Goal: Communication & Community: Answer question/provide support

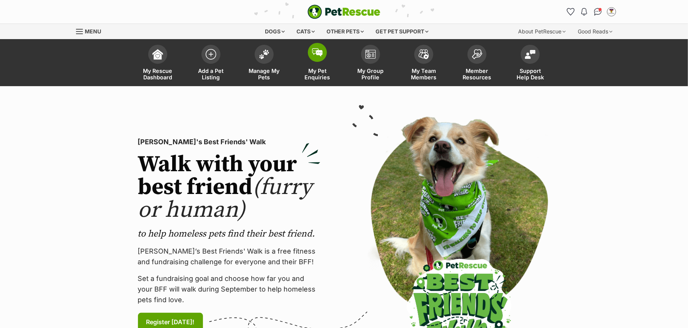
click at [316, 71] on span "My Pet Enquiries" at bounding box center [317, 74] width 34 height 13
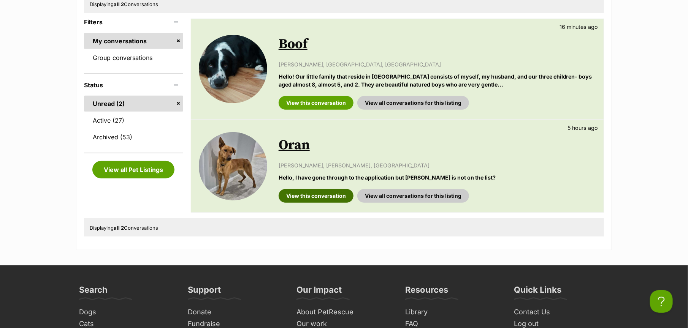
click at [322, 198] on link "View this conversation" at bounding box center [316, 196] width 75 height 14
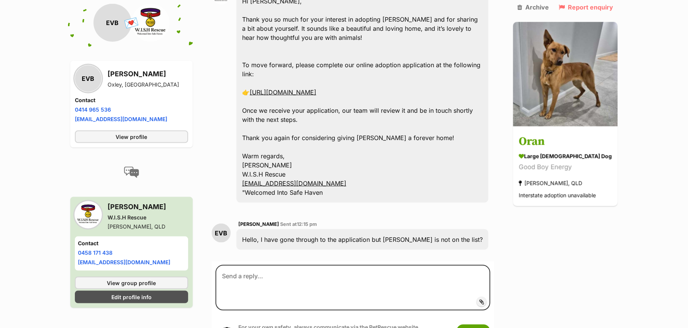
scroll to position [410, 0]
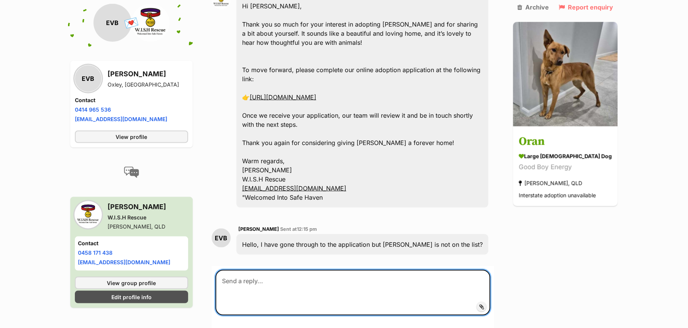
click at [273, 270] on textarea at bounding box center [353, 293] width 275 height 46
type textarea "that ok just leave this blank"
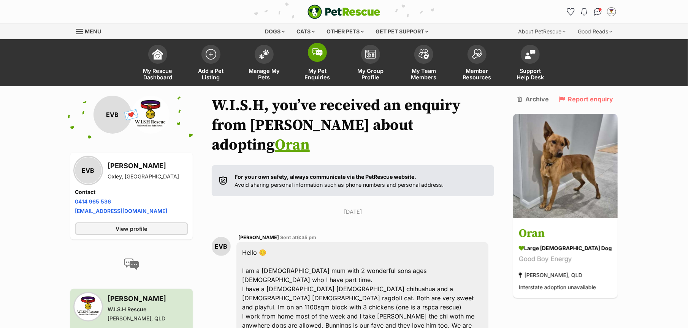
click at [320, 68] on span "My Pet Enquiries" at bounding box center [317, 74] width 34 height 13
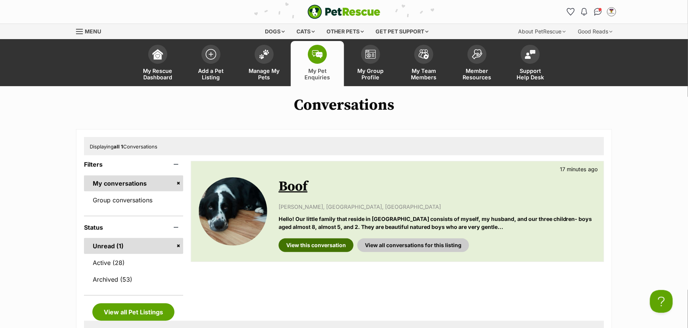
click at [316, 245] on link "View this conversation" at bounding box center [316, 246] width 75 height 14
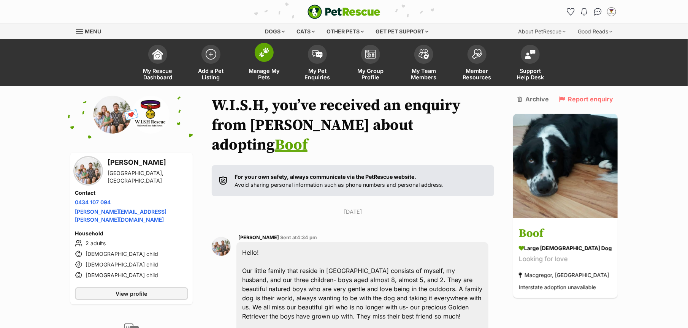
click at [266, 70] on span "Manage My Pets" at bounding box center [264, 74] width 34 height 13
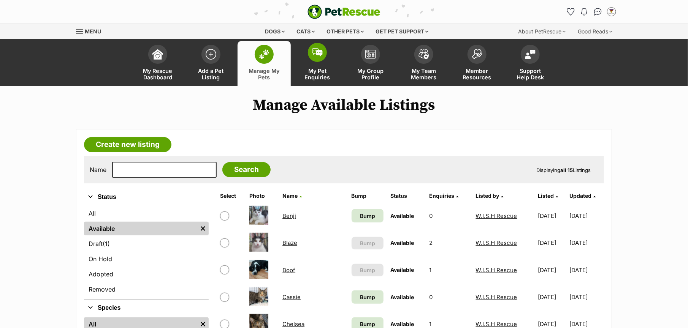
click at [311, 73] on span "My Pet Enquiries" at bounding box center [317, 74] width 34 height 13
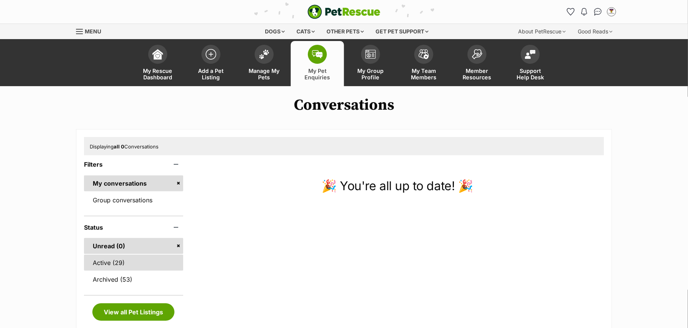
click at [119, 264] on link "Active (29)" at bounding box center [133, 263] width 99 height 16
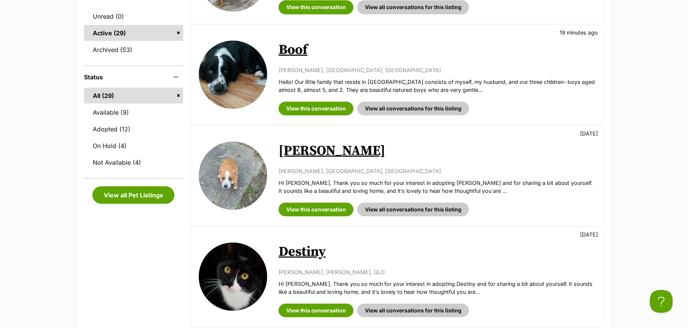
scroll to position [237, 0]
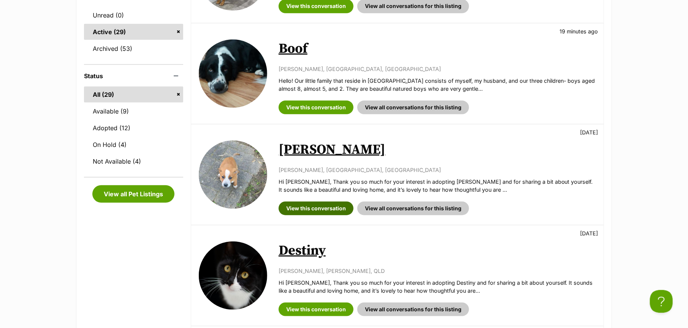
click at [311, 207] on link "View this conversation" at bounding box center [316, 209] width 75 height 14
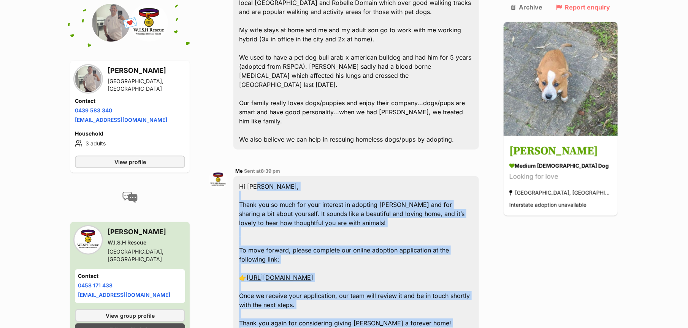
scroll to position [245, 0]
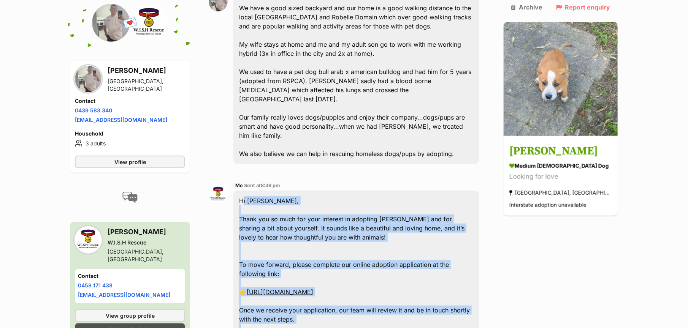
drag, startPoint x: 328, startPoint y: 173, endPoint x: 243, endPoint y: 163, distance: 85.8
click at [243, 191] on div "Hi Willam, Thank you so much for your interest in adopting Ruddy and for sharin…" at bounding box center [356, 297] width 246 height 212
copy div "Hi Willam, Thank you so much for your interest in adopting Ruddy and for sharin…"
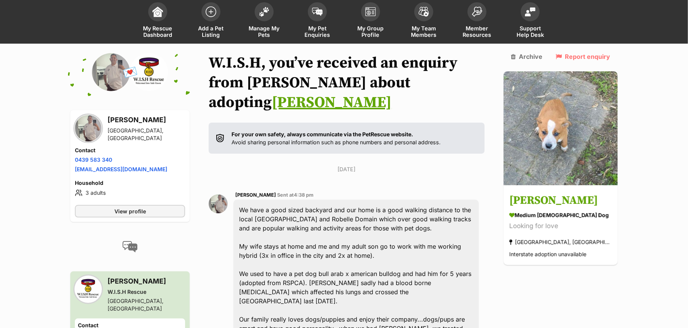
scroll to position [0, 0]
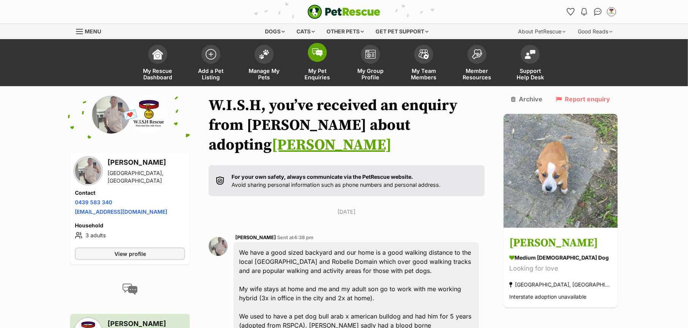
click at [319, 72] on span "My Pet Enquiries" at bounding box center [317, 74] width 34 height 13
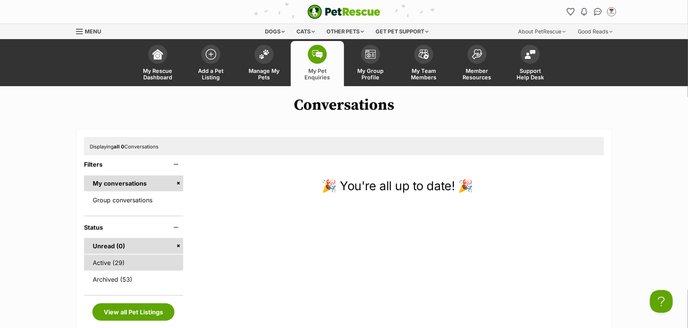
click at [113, 262] on link "Active (29)" at bounding box center [133, 263] width 99 height 16
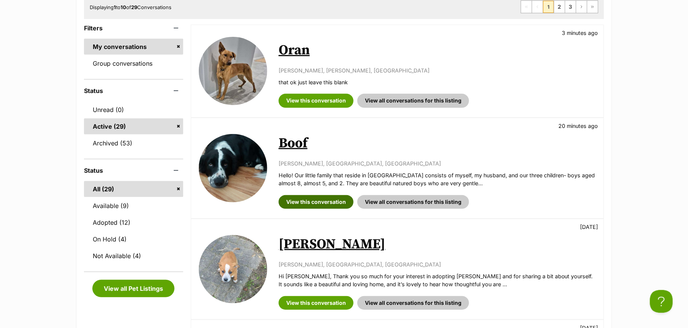
click at [329, 203] on link "View this conversation" at bounding box center [316, 202] width 75 height 14
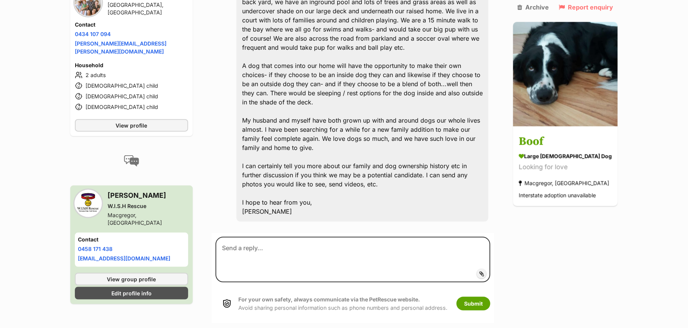
scroll to position [433, 0]
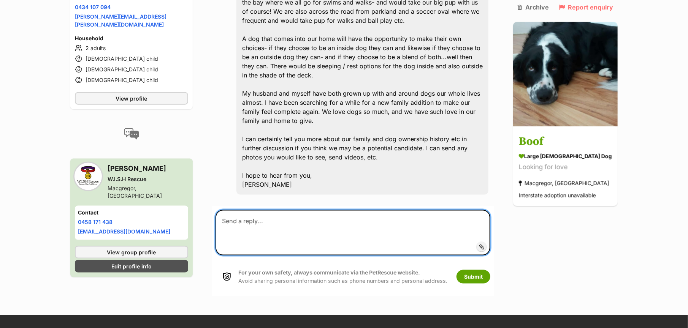
click at [234, 210] on textarea at bounding box center [353, 233] width 275 height 46
paste textarea "Hi Willam, Thank you so much for your interest in adopting Ruddy and for sharin…"
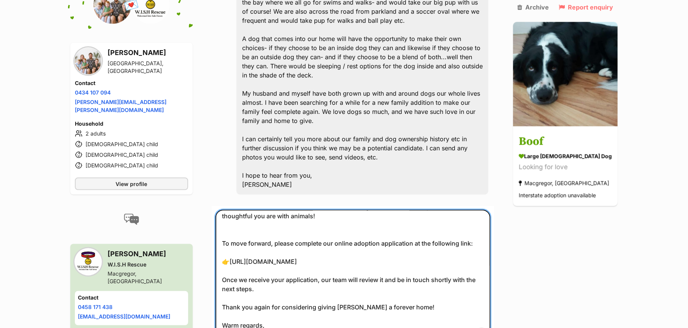
scroll to position [0, 0]
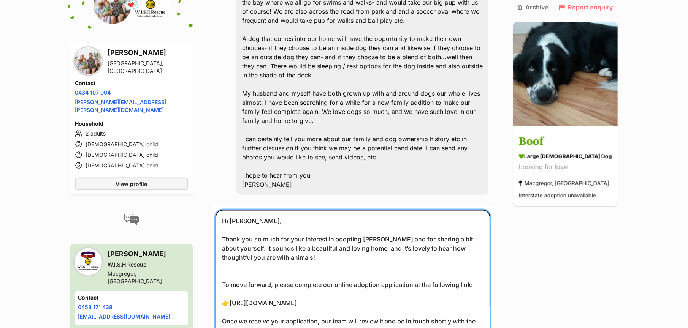
click at [252, 210] on textarea "Hi Willam, Thank you so much for your interest in adopting Ruddy and for sharin…" at bounding box center [353, 276] width 275 height 132
click at [383, 212] on textarea "Hi Chris, Thank you so much for your interest in adopting Ruddy and for sharing…" at bounding box center [353, 276] width 275 height 132
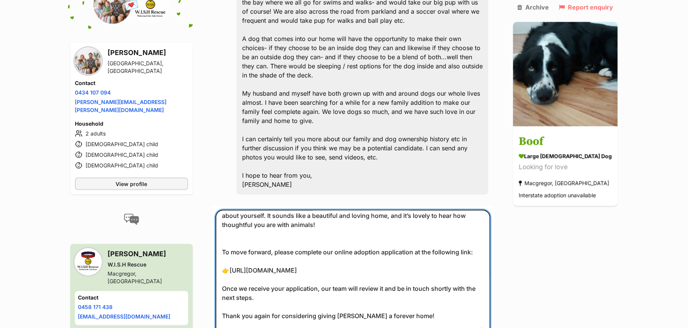
scroll to position [47, 0]
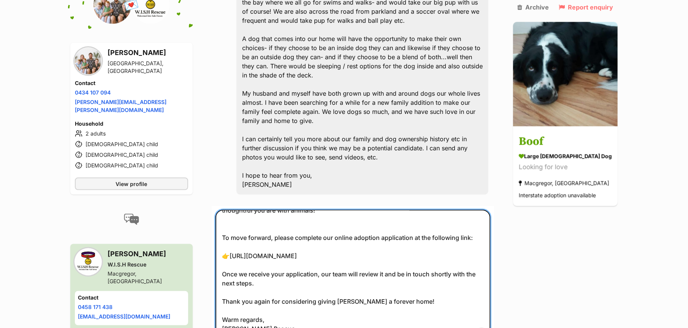
click at [358, 284] on textarea "Hi Chris, Thank you so much for your interest in adopting Boof and for sharing …" at bounding box center [353, 276] width 275 height 132
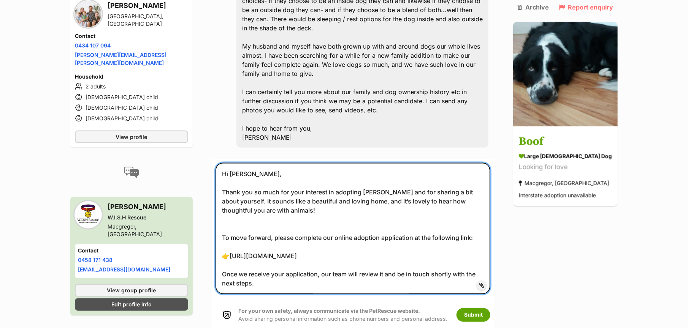
scroll to position [528, 0]
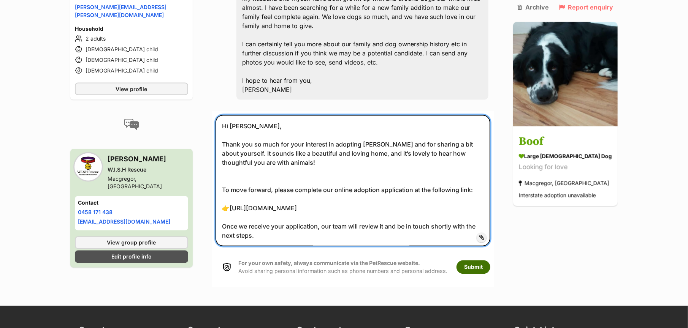
type textarea "Hi Chris, Thank you so much for your interest in adopting Boof and for sharing …"
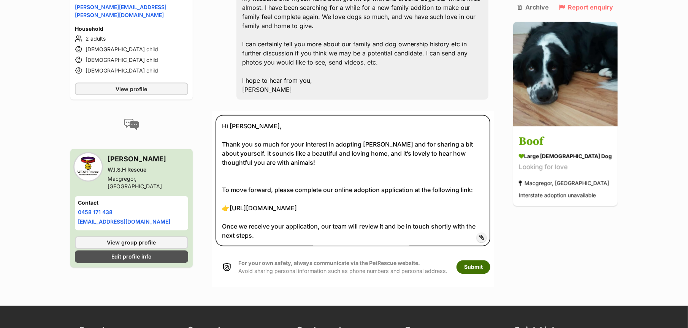
click at [484, 261] on button "Submit" at bounding box center [474, 268] width 34 height 14
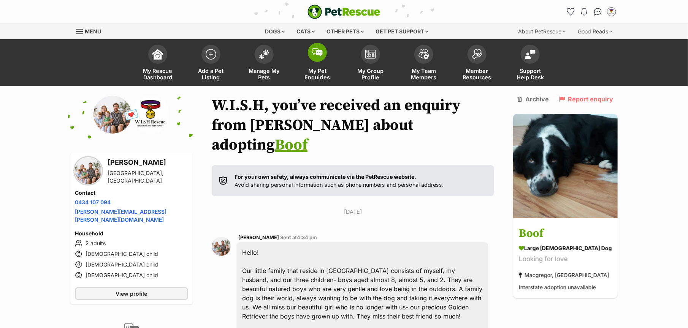
click at [313, 76] on span "My Pet Enquiries" at bounding box center [317, 74] width 34 height 13
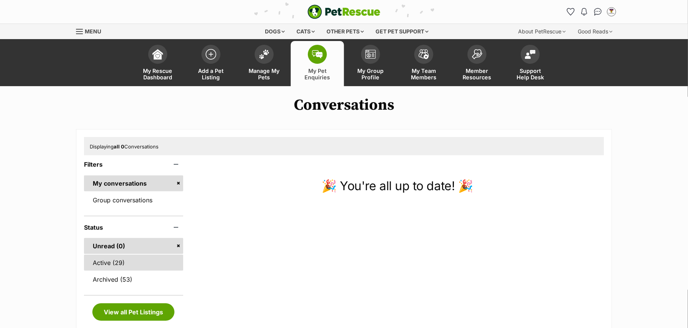
click at [113, 262] on link "Active (29)" at bounding box center [133, 263] width 99 height 16
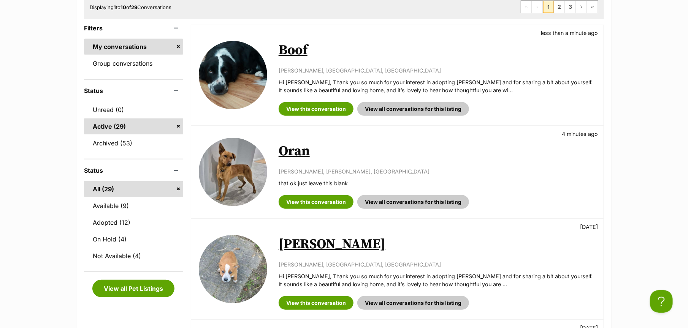
scroll to position [47, 0]
